Goal: Browse casually

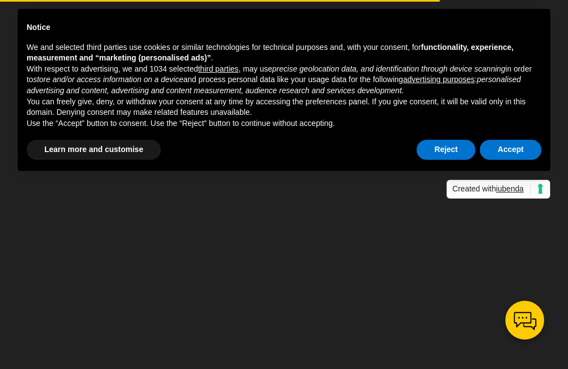
click at [524, 148] on button "Accept" at bounding box center [511, 150] width 62 height 20
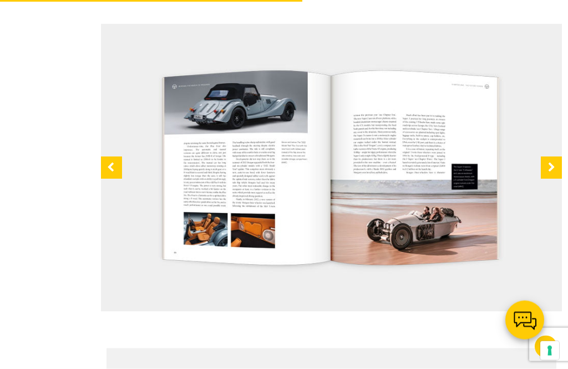
scroll to position [944, 0]
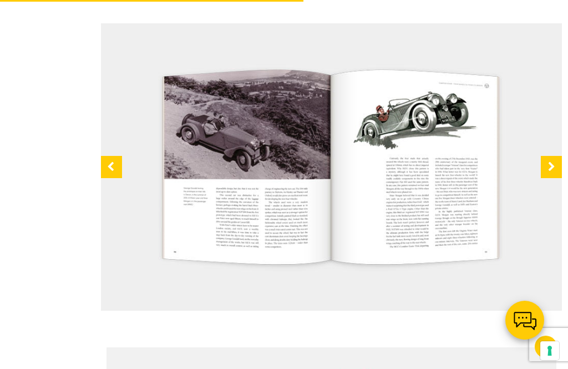
click at [108, 178] on div at bounding box center [111, 167] width 21 height 22
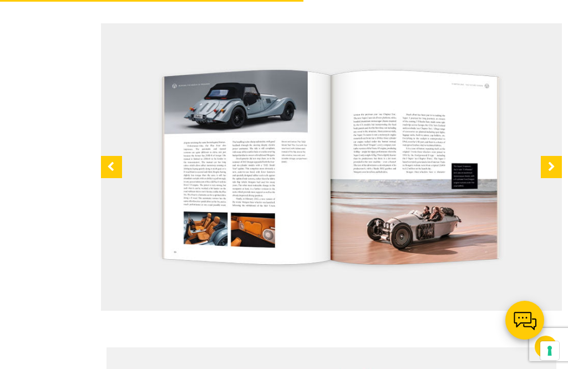
click at [110, 178] on div at bounding box center [111, 167] width 21 height 22
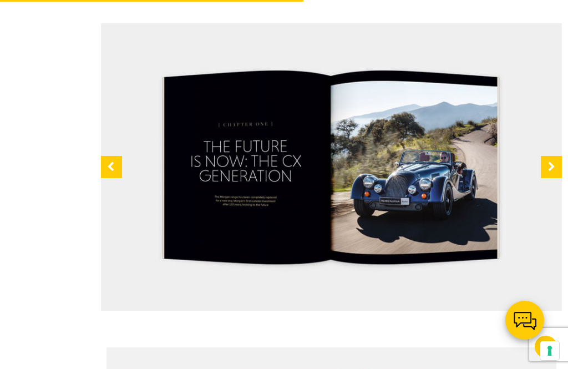
click at [551, 178] on div at bounding box center [551, 167] width 21 height 22
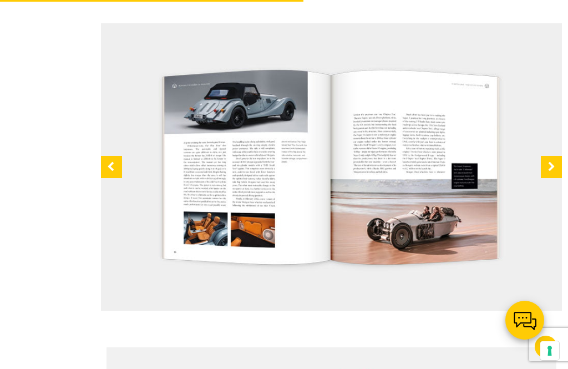
click at [550, 178] on div at bounding box center [551, 167] width 21 height 22
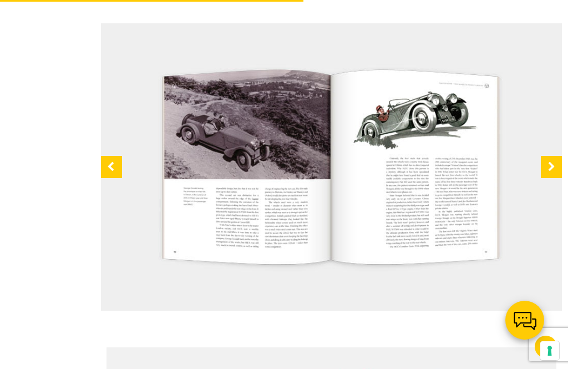
click at [552, 178] on div at bounding box center [551, 167] width 21 height 22
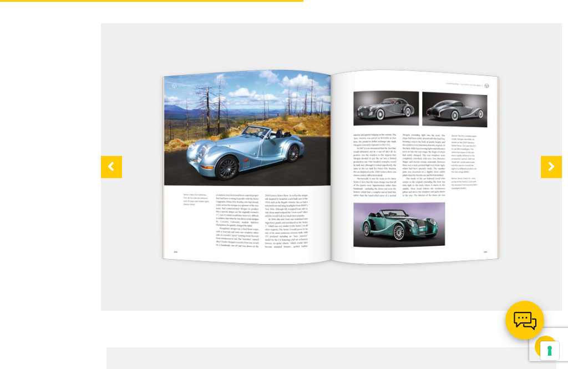
click at [549, 178] on div at bounding box center [551, 167] width 21 height 22
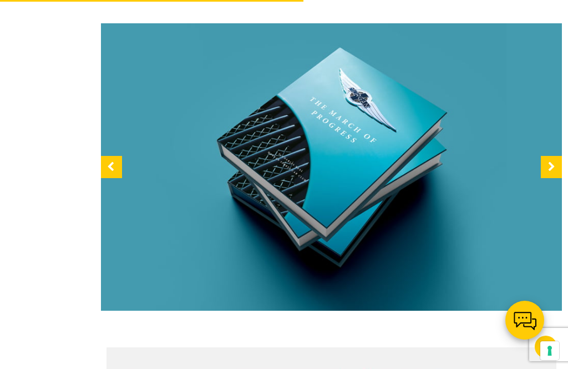
click at [549, 176] on div at bounding box center [551, 167] width 21 height 22
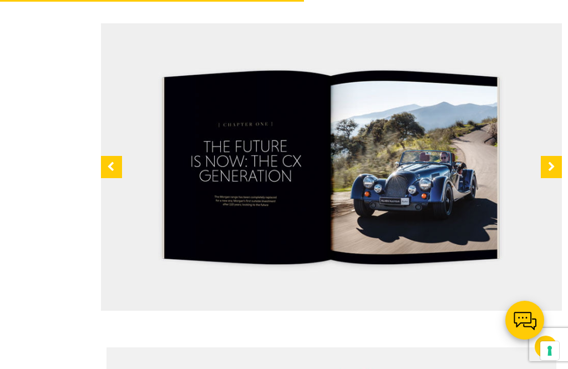
scroll to position [956, 0]
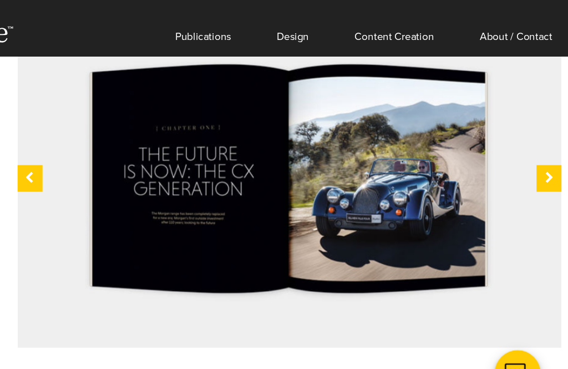
click at [541, 161] on div at bounding box center [551, 155] width 21 height 22
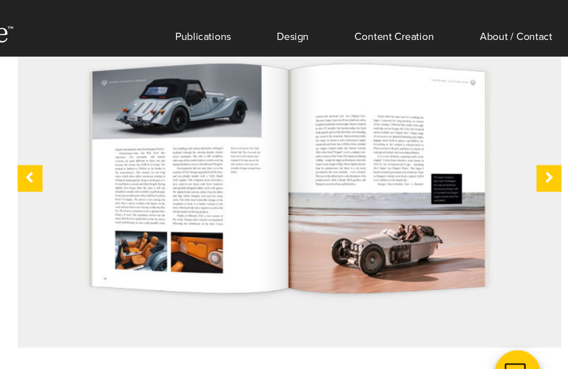
click at [541, 161] on div at bounding box center [551, 155] width 21 height 22
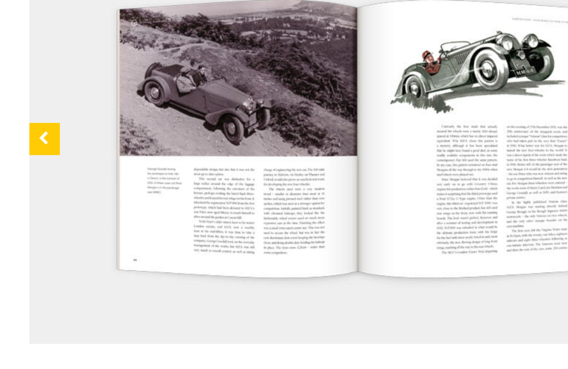
scroll to position [972, 0]
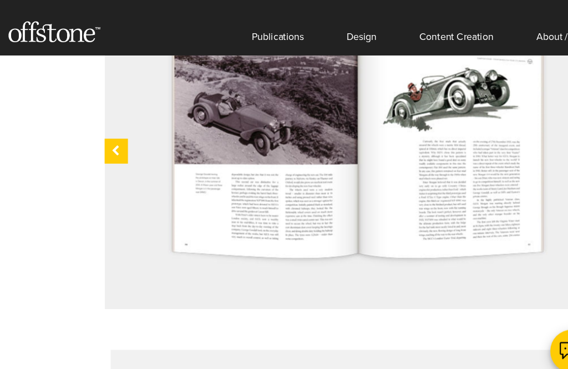
click at [103, 147] on div at bounding box center [111, 139] width 21 height 22
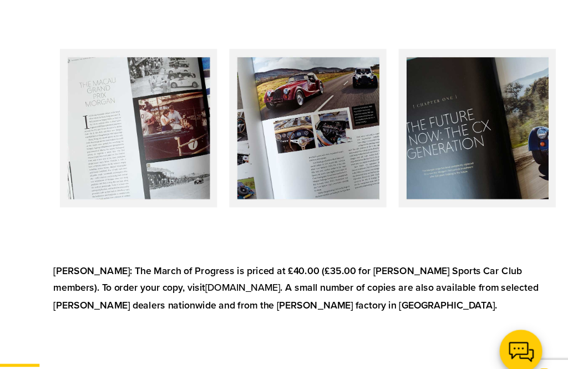
scroll to position [1549, 0]
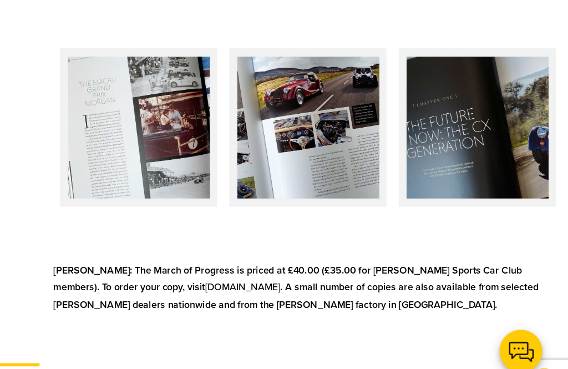
click at [312, 145] on img at bounding box center [331, 117] width 154 height 155
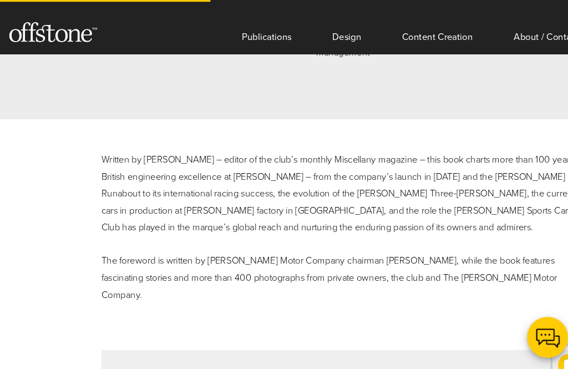
scroll to position [634, 0]
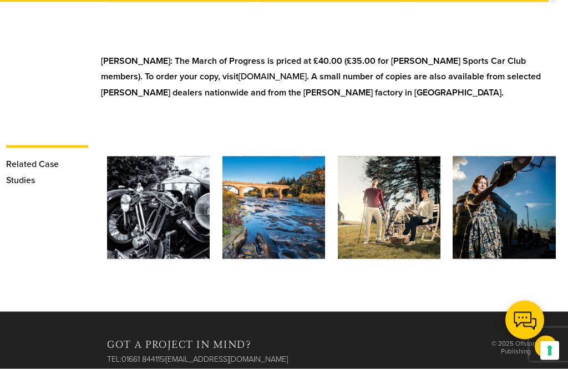
scroll to position [1749, 0]
